Goal: Entertainment & Leisure: Consume media (video, audio)

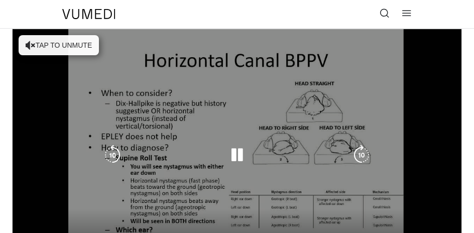
click at [233, 154] on icon "Video Player" at bounding box center [237, 155] width 20 height 20
click at [26, 45] on icon "Video Player" at bounding box center [31, 45] width 10 height 10
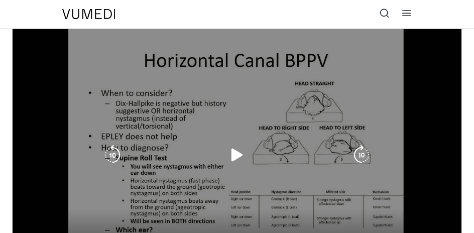
click at [236, 156] on icon "Video Player" at bounding box center [237, 155] width 20 height 20
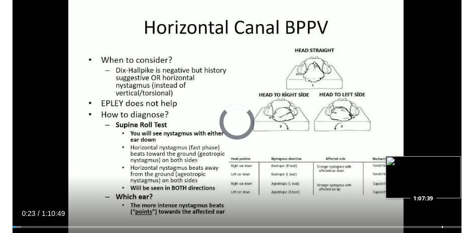
click at [441, 226] on div "Loaded : 1.87% 0:00:23 1:07:39" at bounding box center [237, 227] width 449 height 2
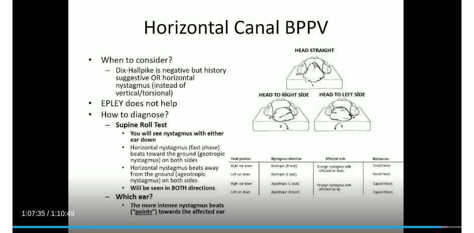
scroll to position [0, 0]
